Goal: Information Seeking & Learning: Learn about a topic

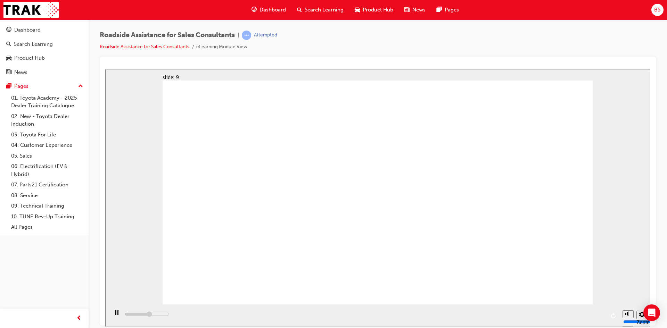
type input "23000"
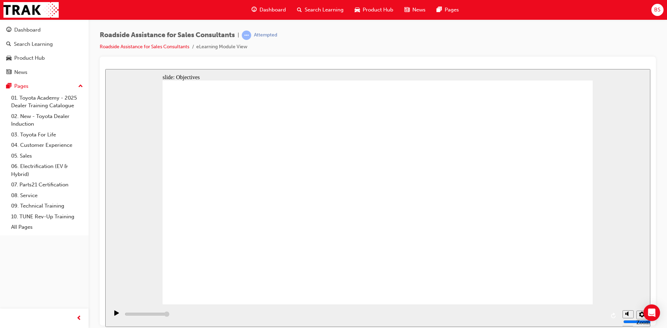
checkbox input "true"
checkbox input "false"
checkbox input "true"
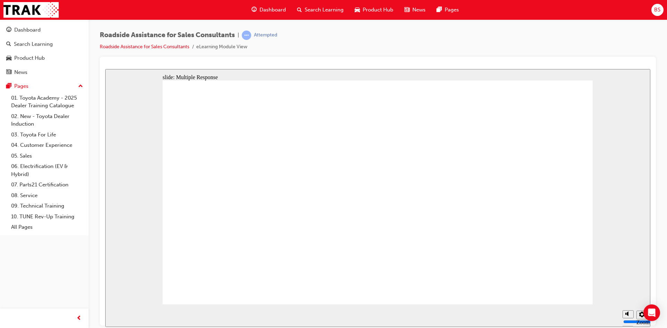
checkbox input "true"
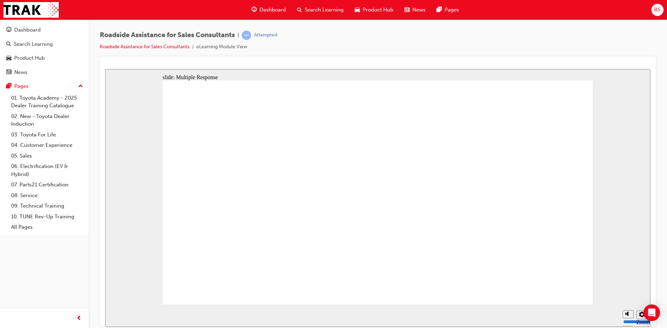
checkbox input "true"
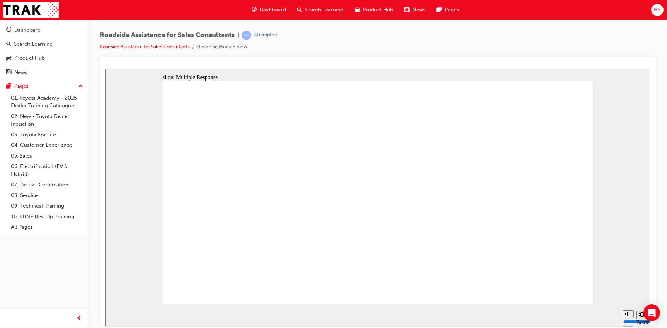
checkbox input "true"
drag, startPoint x: 228, startPoint y: 171, endPoint x: 515, endPoint y: 258, distance: 300.5
checkbox input "true"
checkbox input "false"
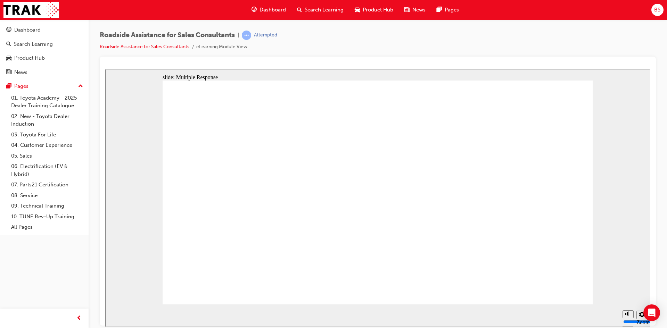
checkbox input "true"
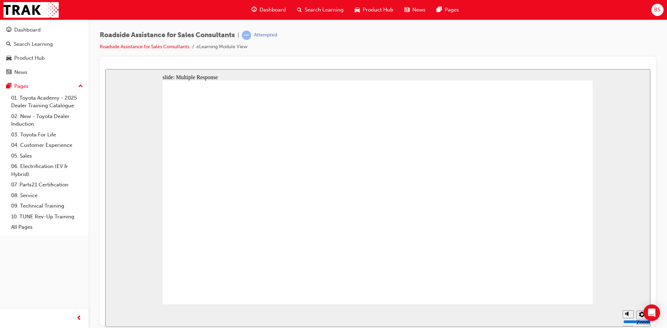
checkbox input "true"
click at [273, 11] on span "Dashboard" at bounding box center [273, 10] width 26 height 8
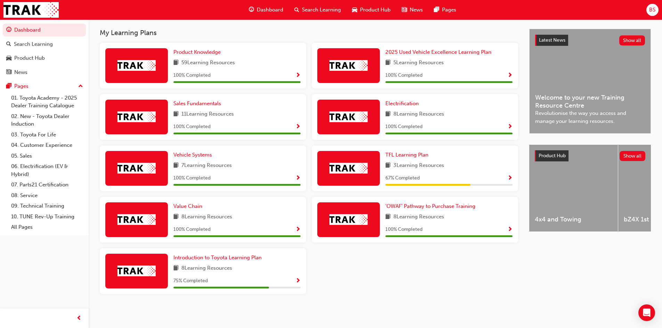
scroll to position [148, 0]
click at [229, 257] on span "Introduction to Toyota Learning Plan" at bounding box center [217, 258] width 88 height 6
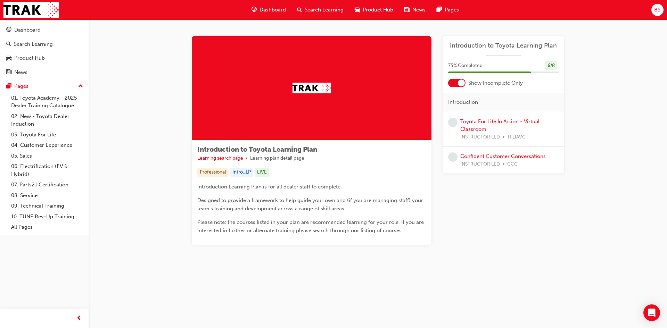
click at [269, 9] on span "Dashboard" at bounding box center [273, 10] width 26 height 8
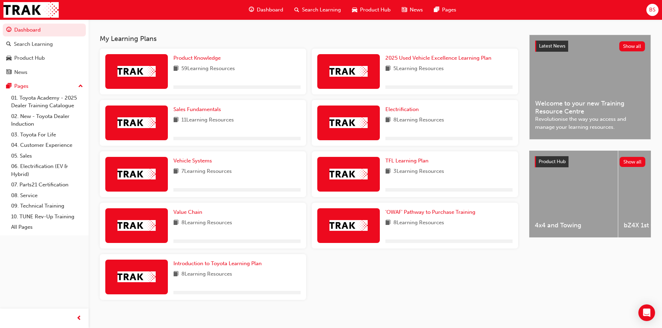
scroll to position [148, 0]
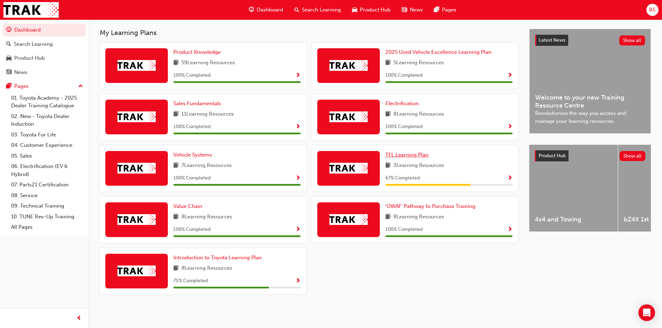
click at [402, 156] on span "TFL Learning Plan" at bounding box center [406, 155] width 43 height 6
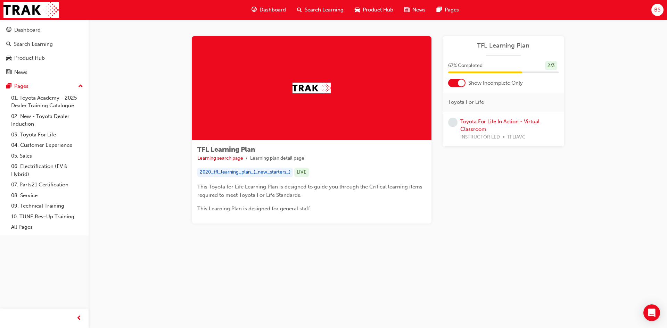
click at [268, 10] on span "Dashboard" at bounding box center [273, 10] width 26 height 8
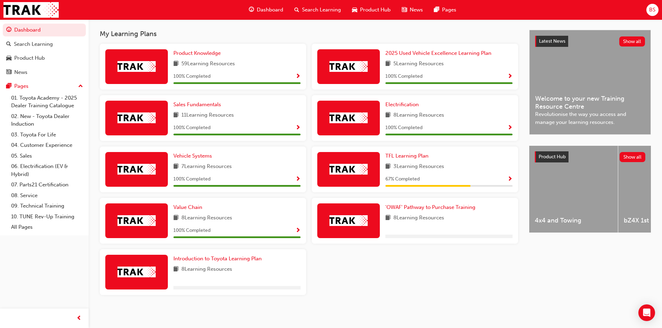
scroll to position [148, 0]
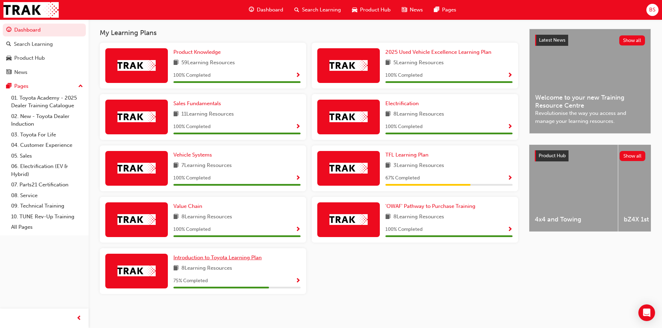
click at [198, 256] on span "Introduction to Toyota Learning Plan" at bounding box center [217, 258] width 88 height 6
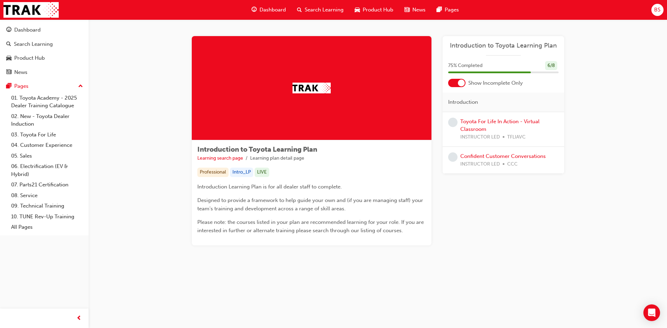
click at [262, 5] on div "Dashboard" at bounding box center [269, 10] width 46 height 14
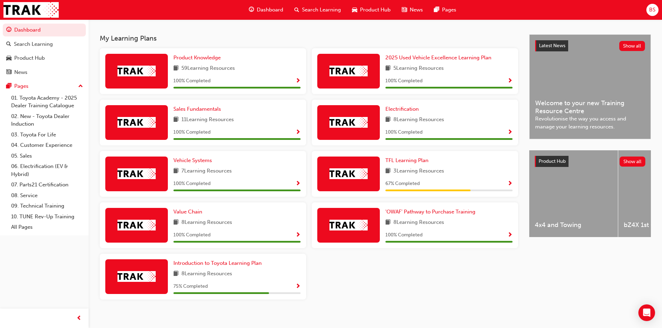
scroll to position [148, 0]
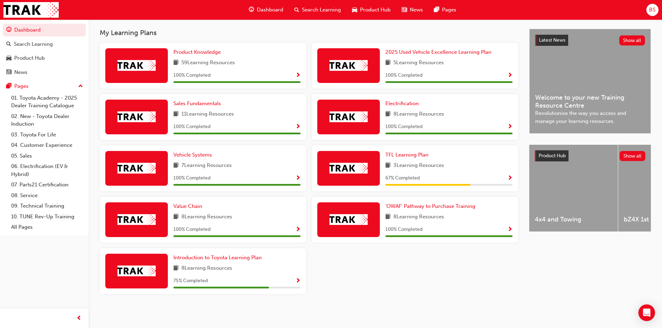
click at [511, 178] on span "Show Progress" at bounding box center [509, 178] width 5 height 6
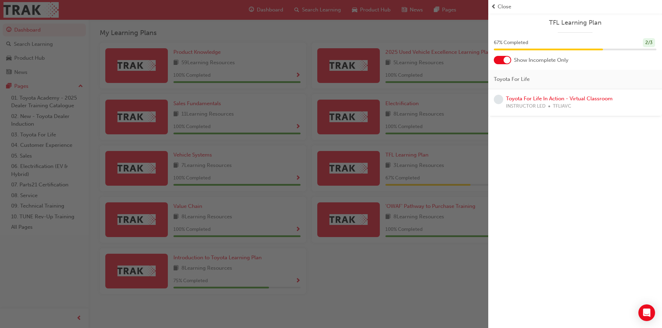
click at [500, 7] on span "Close" at bounding box center [505, 7] width 14 height 8
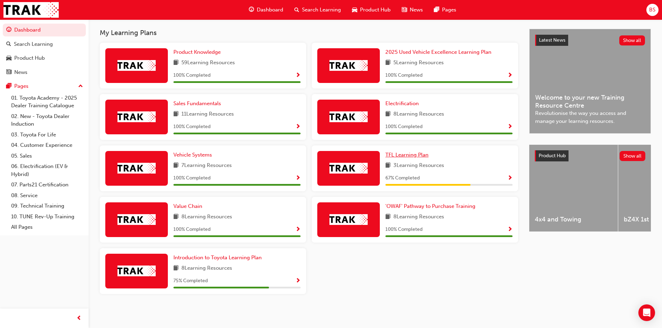
click at [404, 155] on span "TFL Learning Plan" at bounding box center [406, 155] width 43 height 6
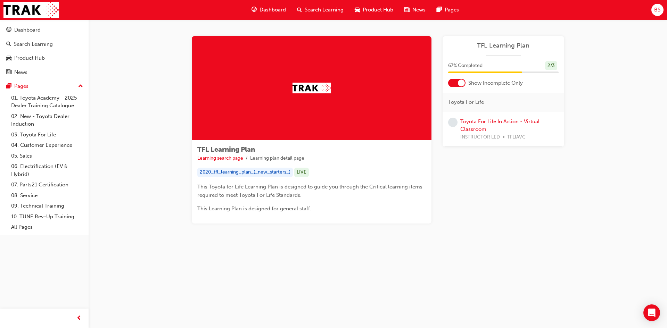
click at [260, 9] on span "Dashboard" at bounding box center [273, 10] width 26 height 8
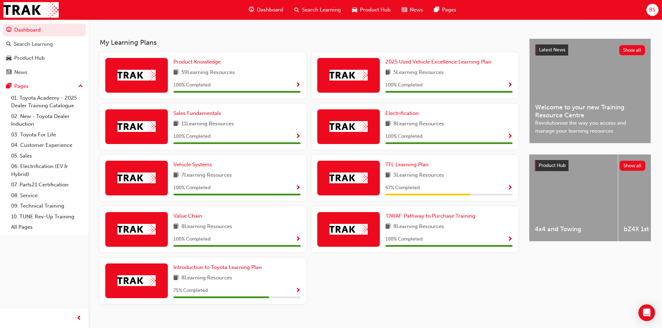
scroll to position [148, 0]
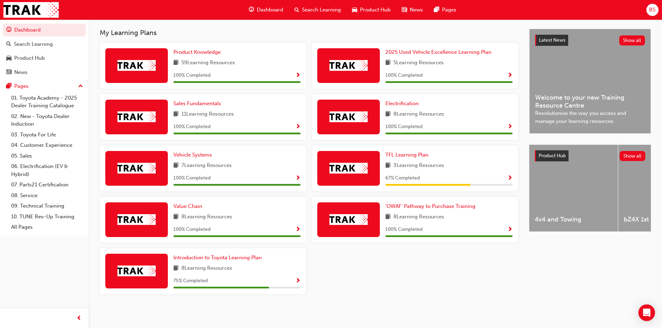
click at [265, 10] on span "Dashboard" at bounding box center [270, 10] width 26 height 8
click at [270, 10] on span "Dashboard" at bounding box center [270, 10] width 26 height 8
click at [273, 11] on span "Dashboard" at bounding box center [270, 10] width 26 height 8
